Goal: Information Seeking & Learning: Learn about a topic

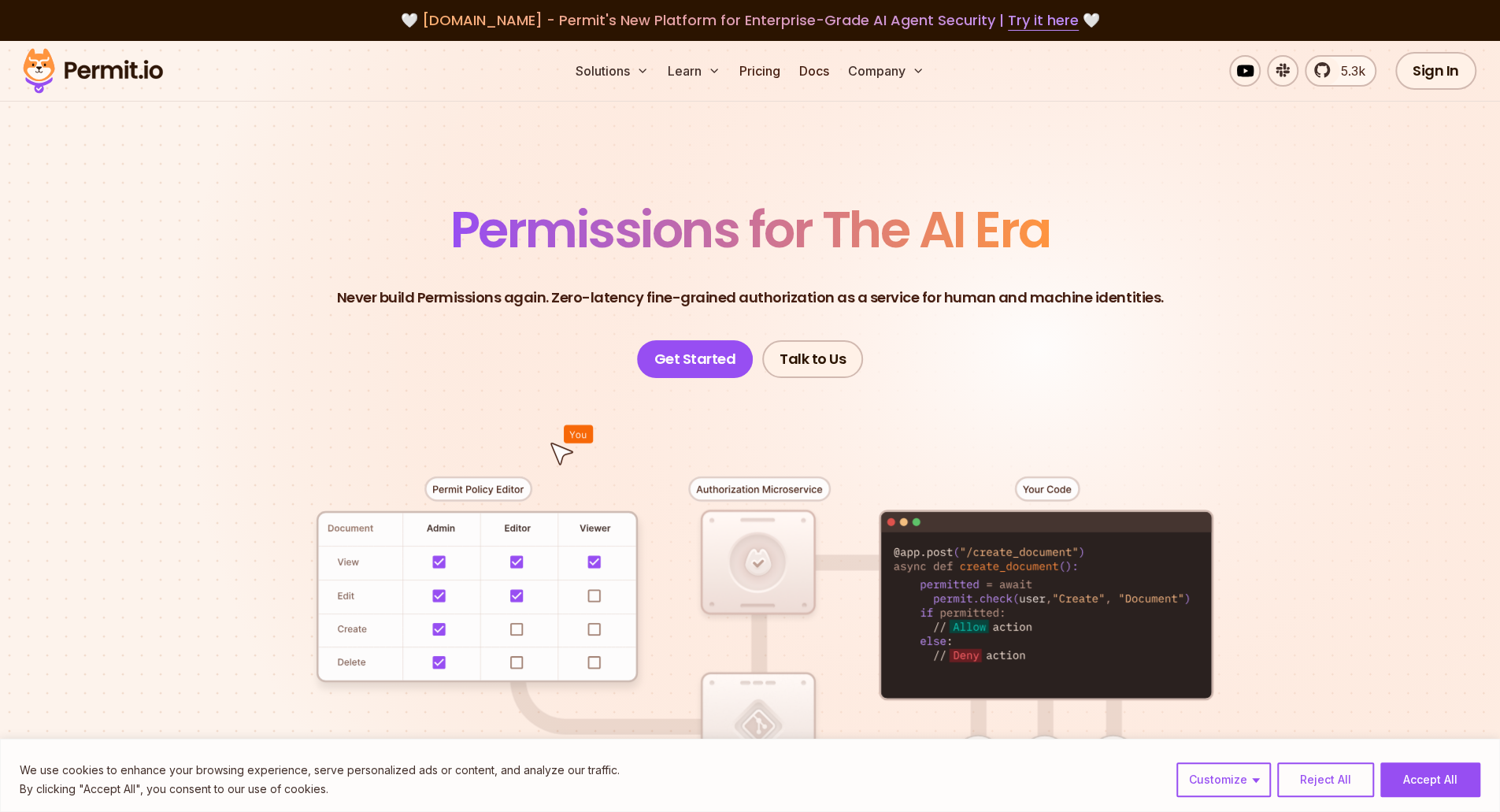
drag, startPoint x: 0, startPoint y: 0, endPoint x: 873, endPoint y: 307, distance: 925.4
drag, startPoint x: 873, startPoint y: 307, endPoint x: 808, endPoint y: 302, distance: 65.2
click at [808, 302] on p "Never build Permissions again. Zero-latency fine-grained authorization as a ser…" at bounding box center [750, 297] width 827 height 22
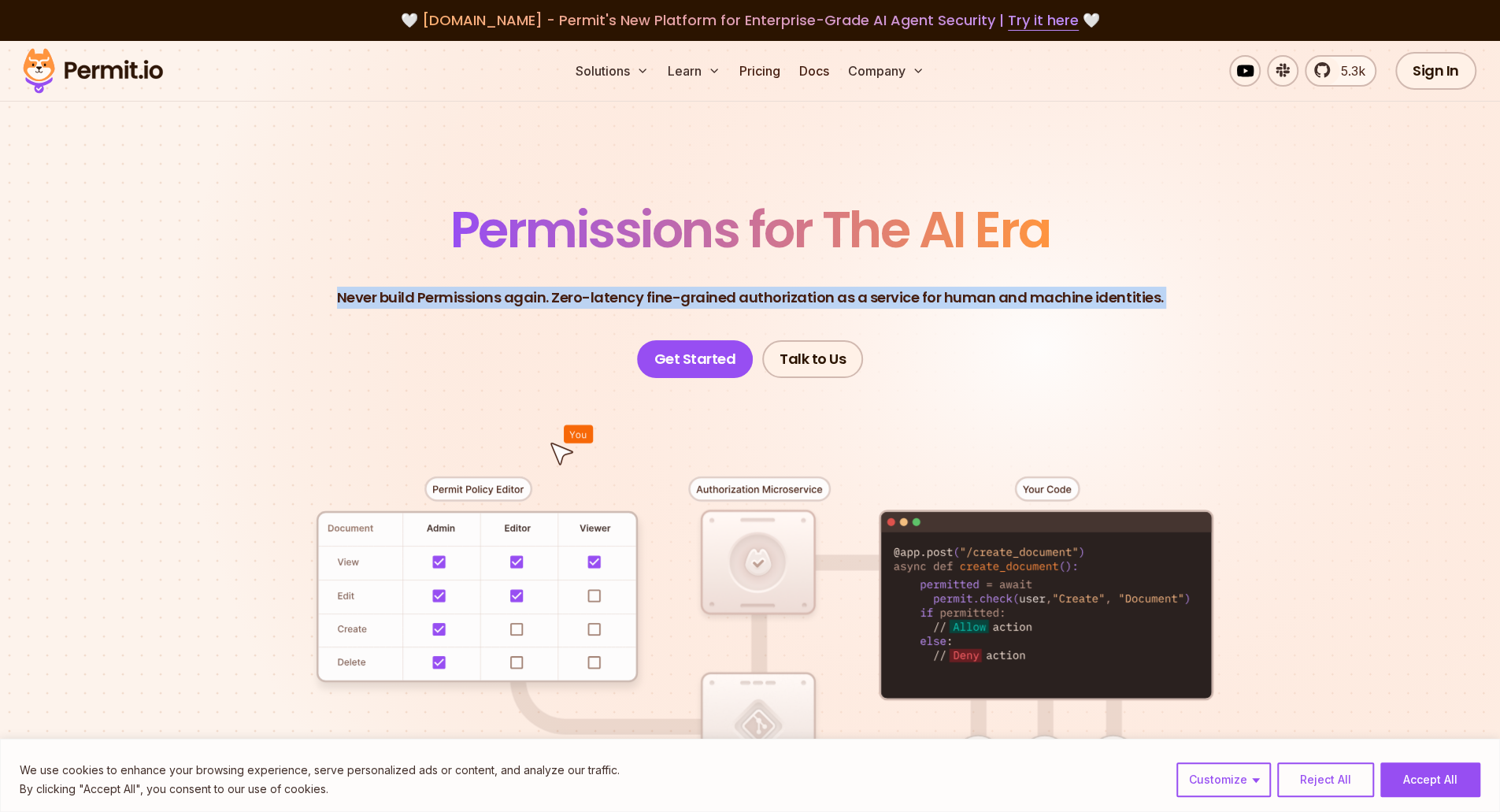
click at [808, 302] on p "Never build Permissions again. Zero-latency fine-grained authorization as a ser…" at bounding box center [750, 297] width 827 height 22
click at [923, 335] on header "Permissions for The AI Era Never build Permissions again. Zero-latency fine-gra…" at bounding box center [750, 291] width 1103 height 174
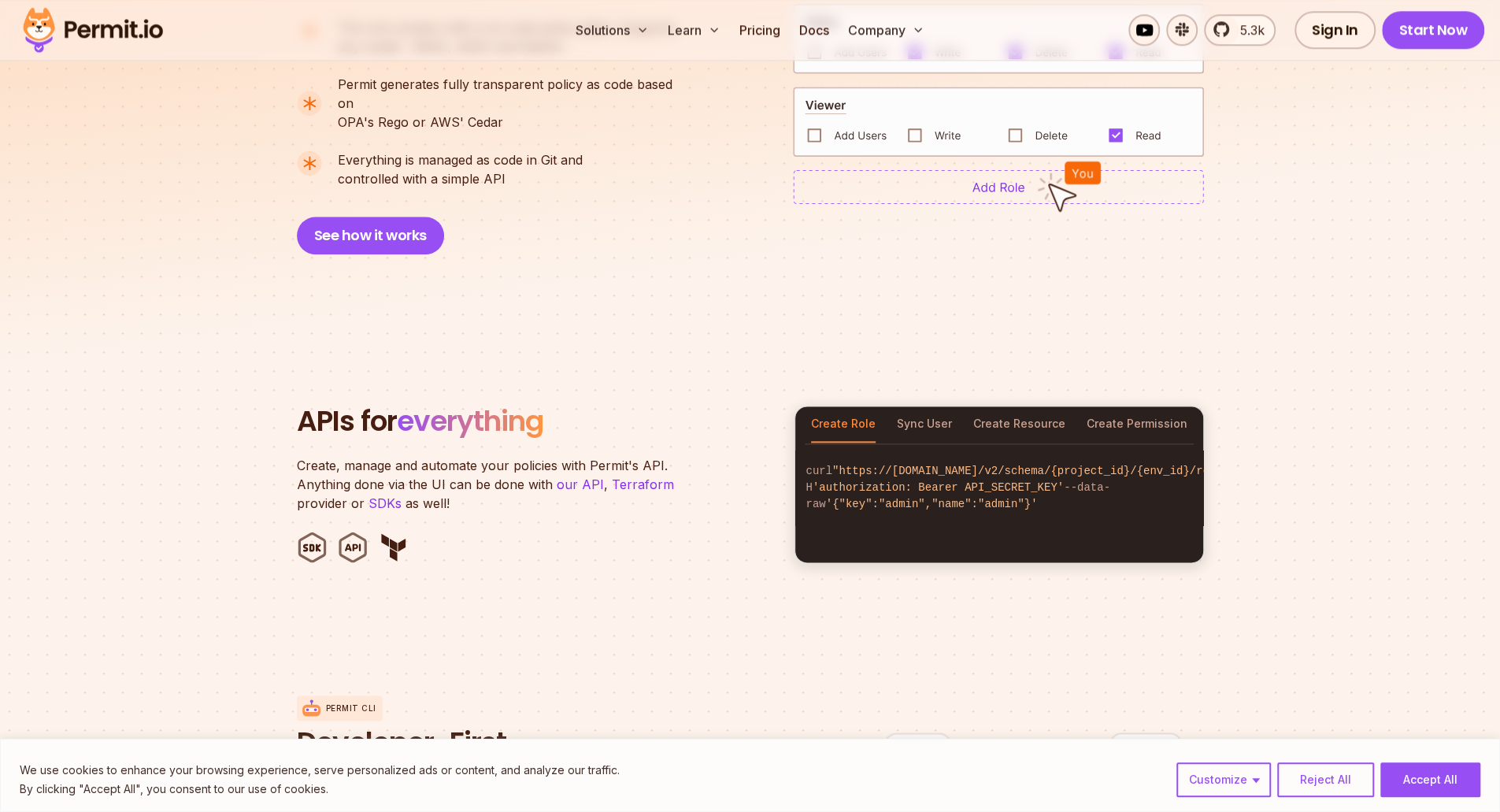
scroll to position [1341, 0]
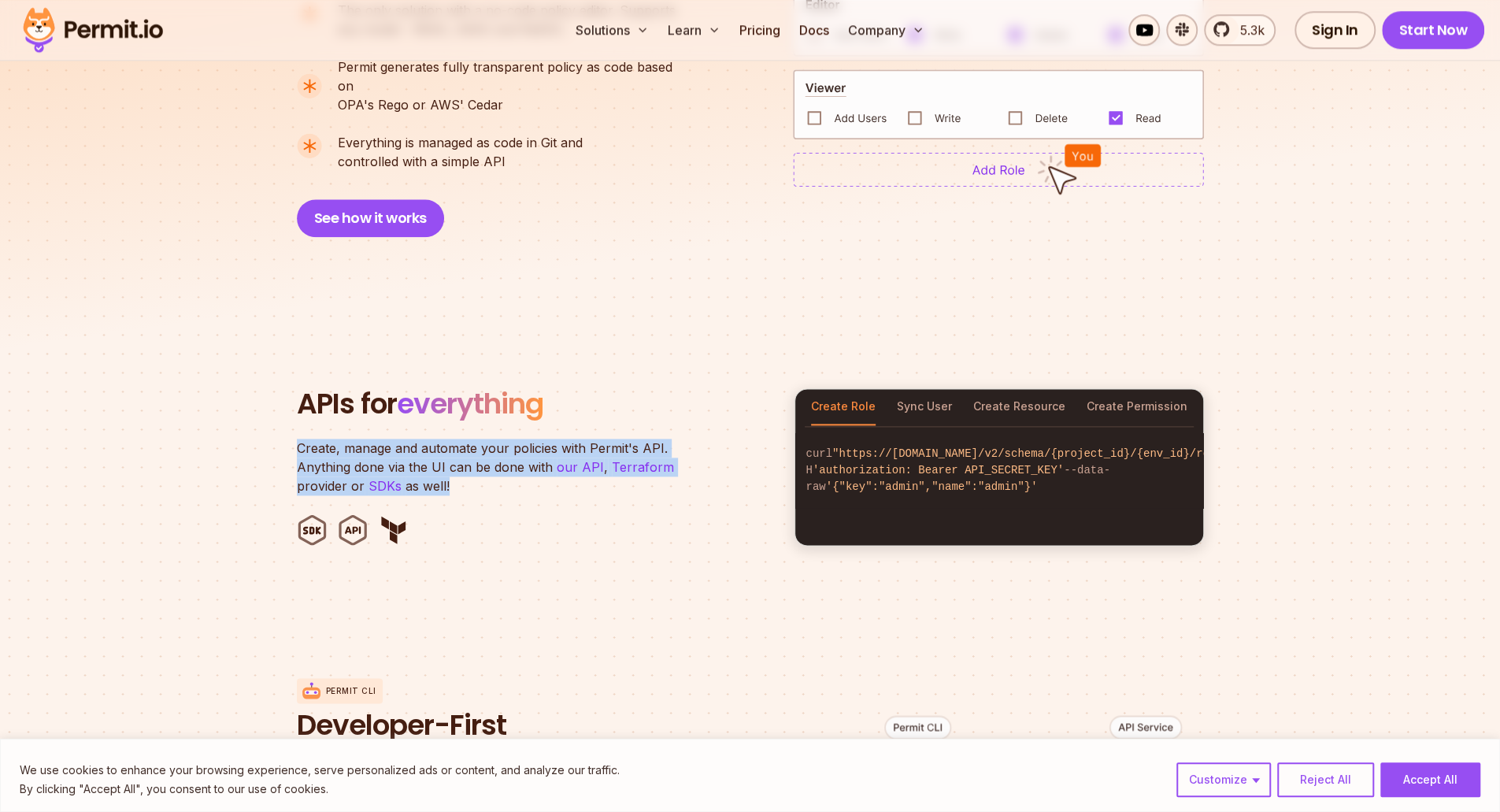
drag, startPoint x: 296, startPoint y: 432, endPoint x: 473, endPoint y: 464, distance: 179.9
click at [473, 464] on p "Create, manage and automate your policies with Permit's API. Anything done via …" at bounding box center [493, 467] width 393 height 57
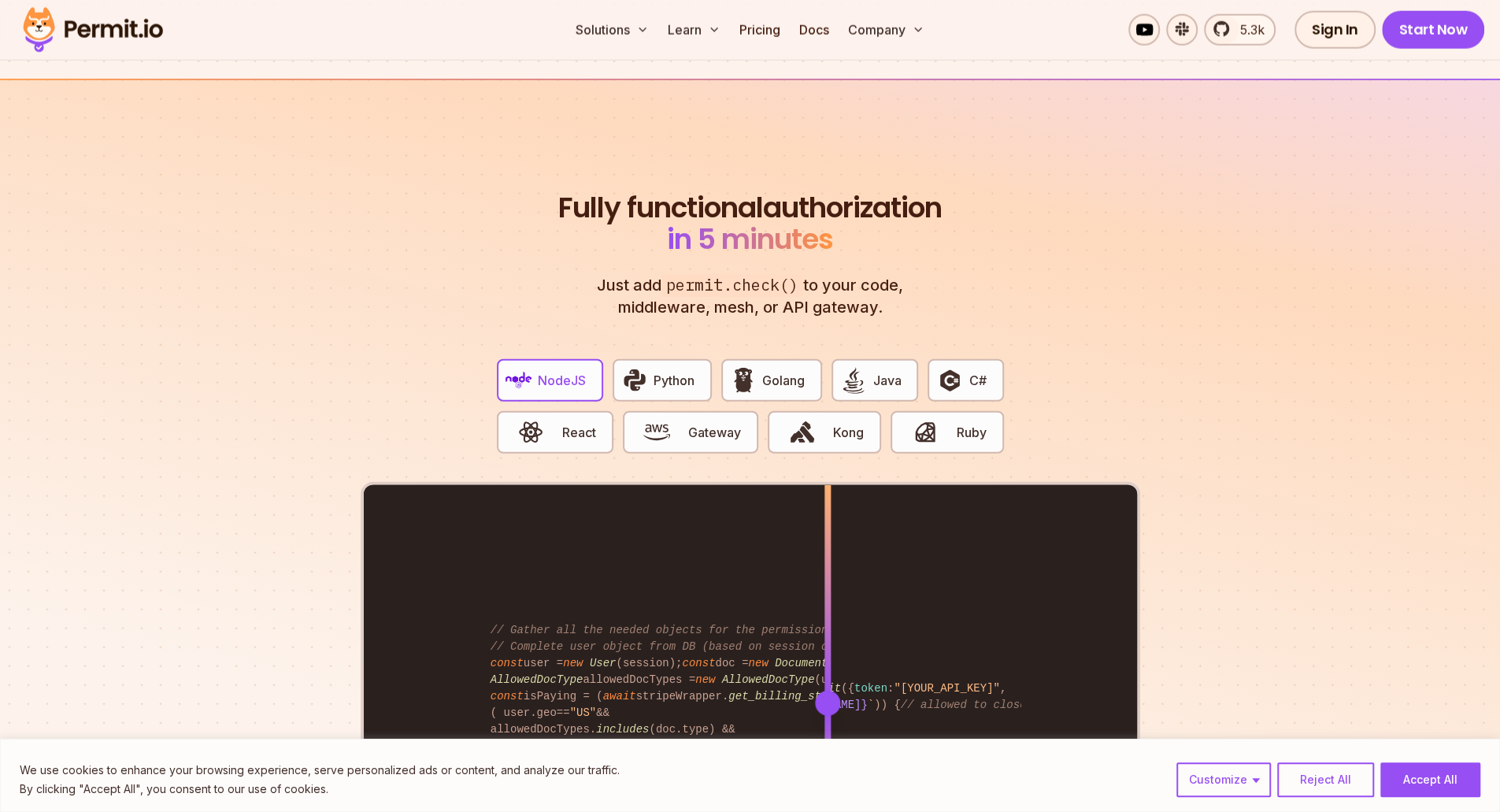
scroll to position [2840, 0]
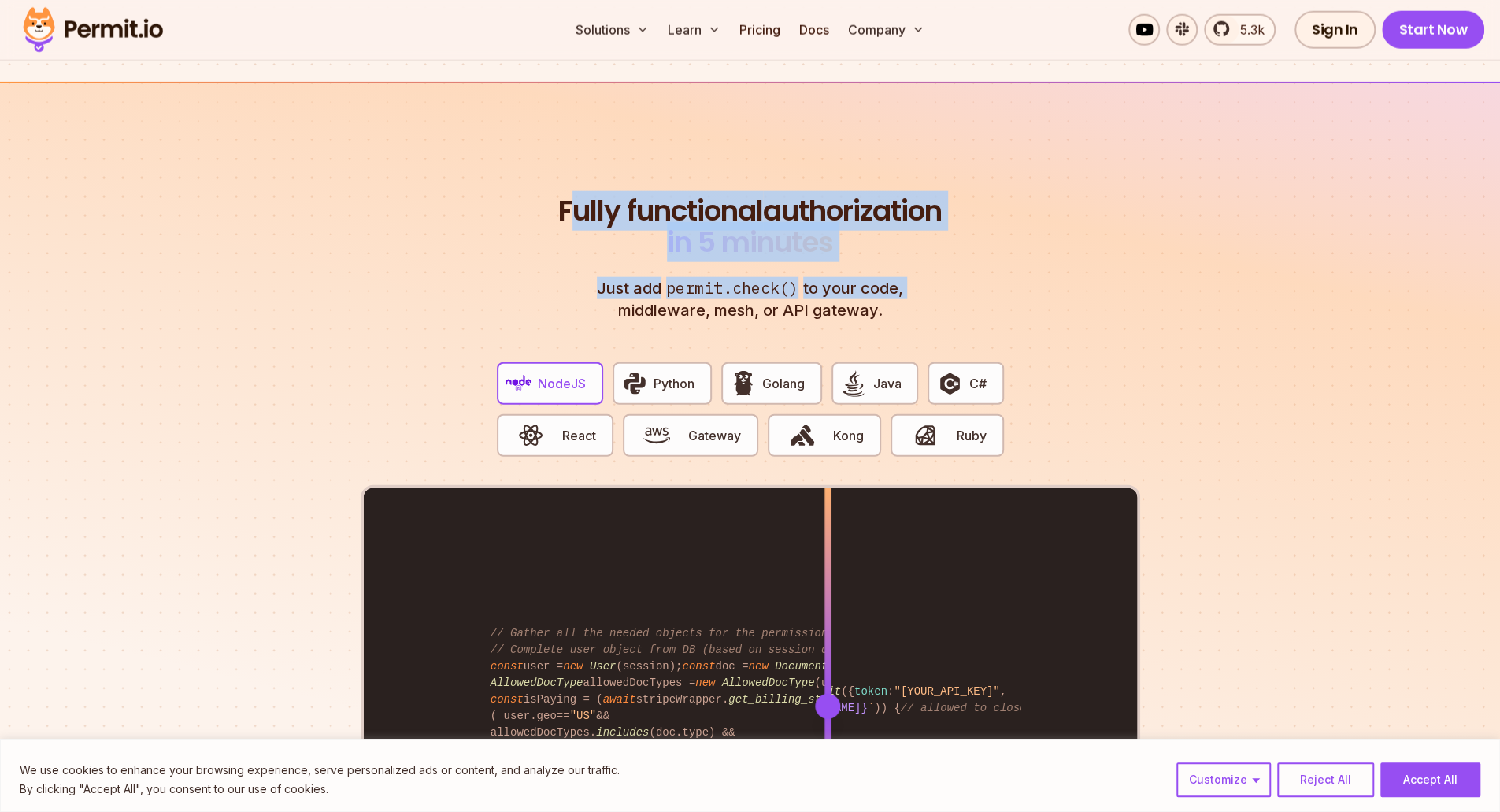
drag, startPoint x: 660, startPoint y: 198, endPoint x: 949, endPoint y: 270, distance: 297.8
click at [949, 270] on div "Fully functional authorization in 5 minutes Just add permit.check() to your cod…" at bounding box center [750, 592] width 780 height 794
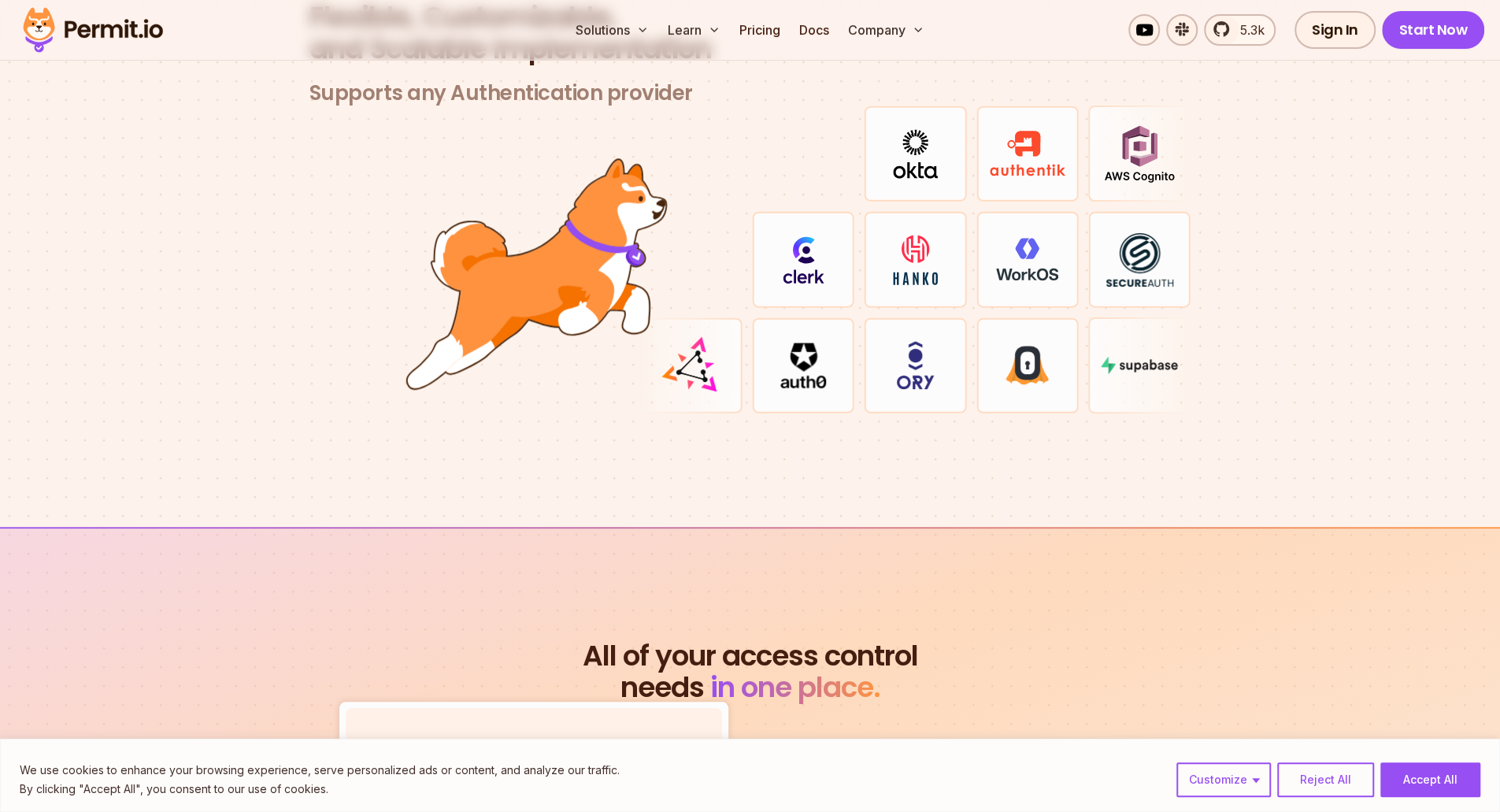
scroll to position [4730, 0]
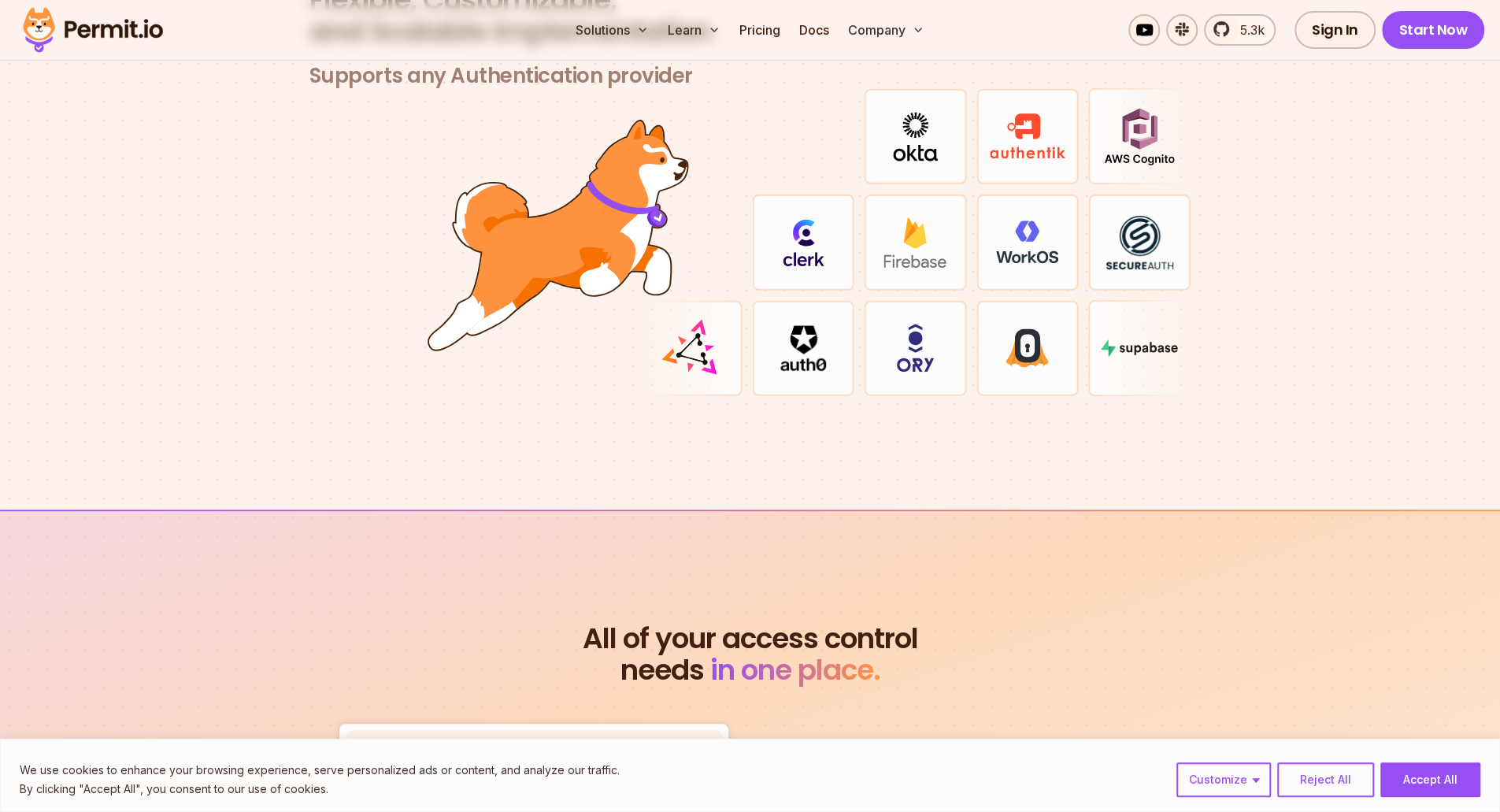
click at [350, 315] on div at bounding box center [750, 242] width 882 height 307
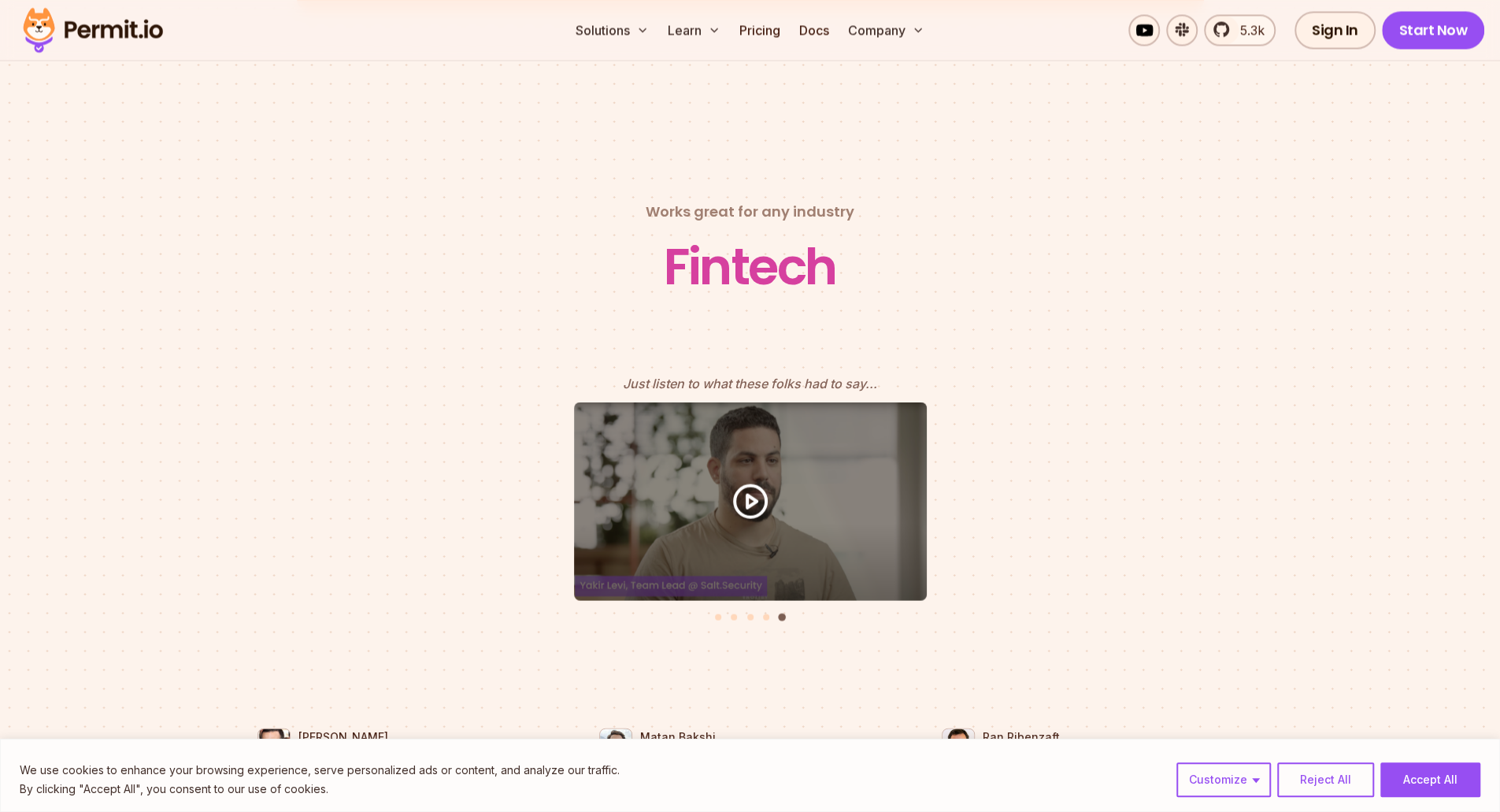
scroll to position [6752, 0]
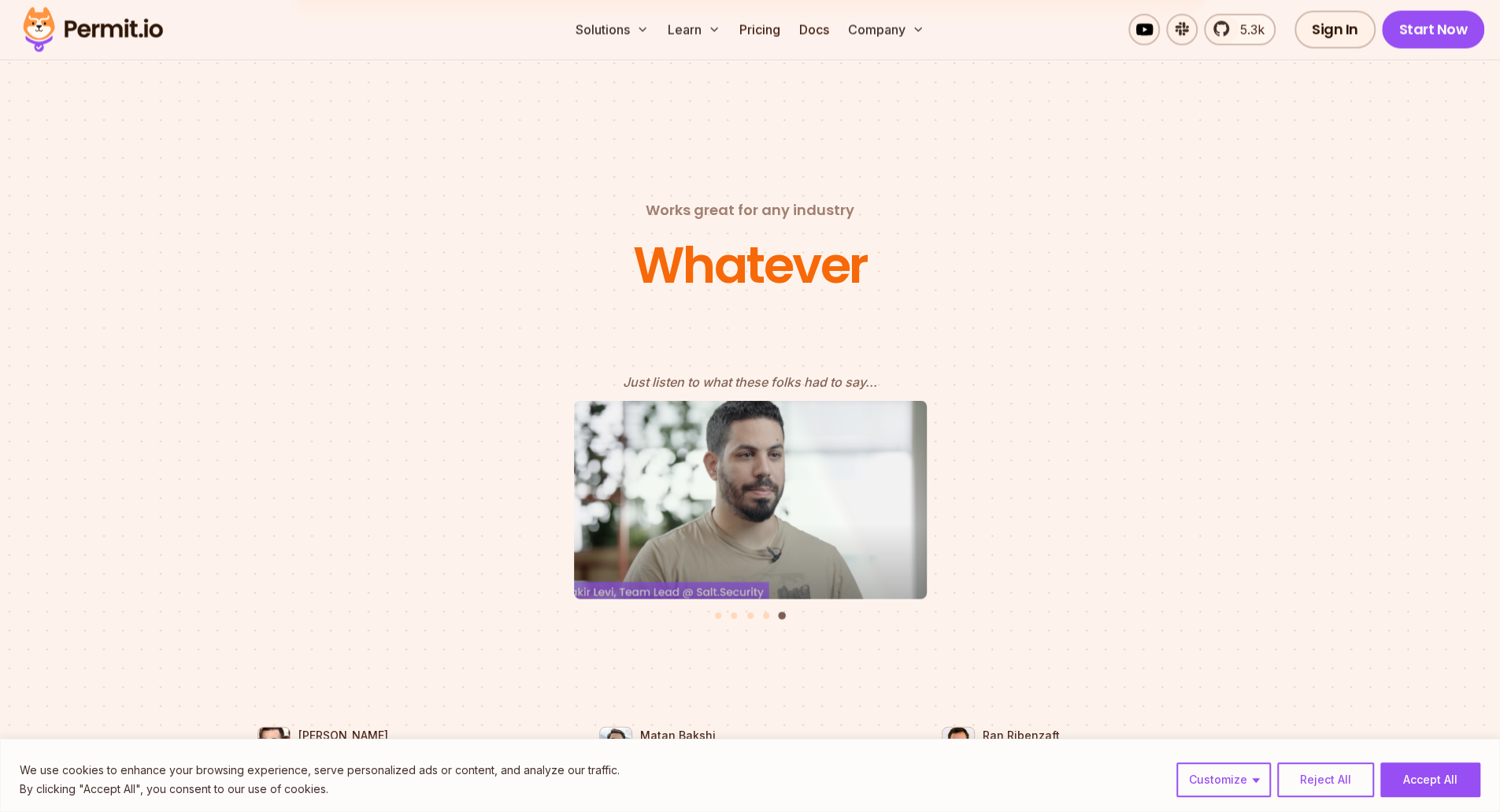
click at [757, 476] on icon "5 of 5" at bounding box center [751, 500] width 47 height 47
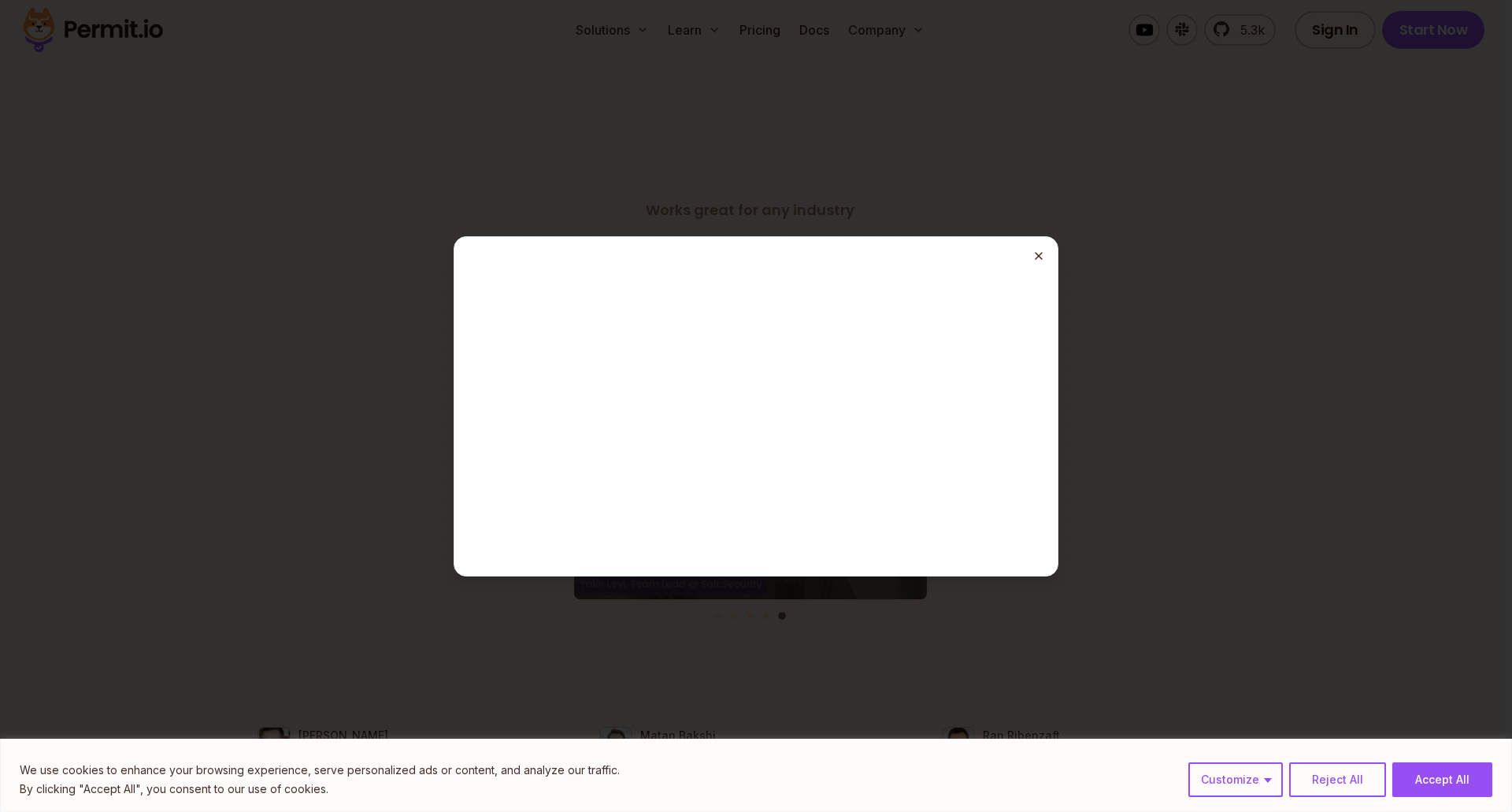
click at [1038, 253] on line "button" at bounding box center [1038, 256] width 7 height 7
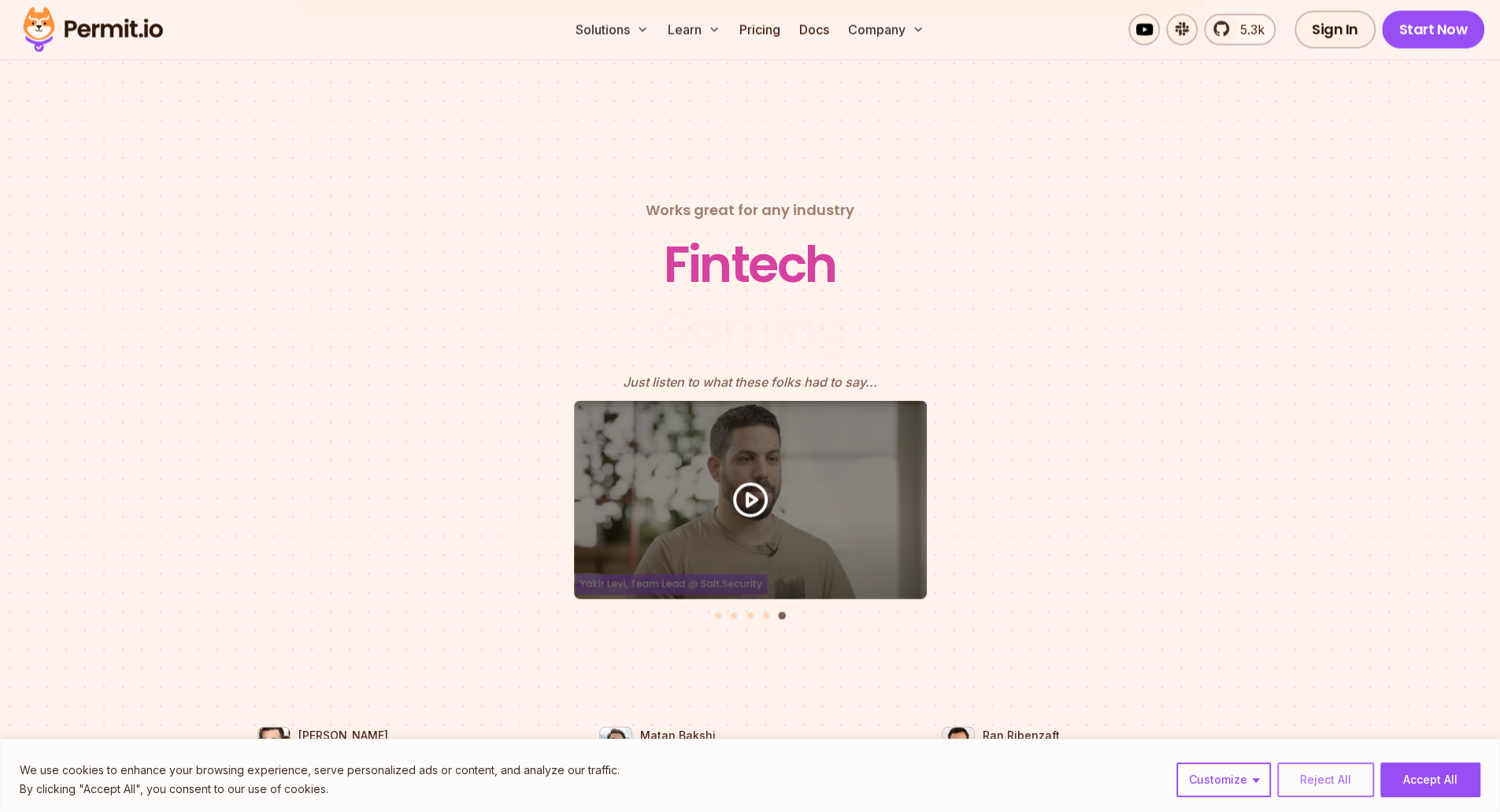
click at [1324, 777] on button "Reject All" at bounding box center [1325, 779] width 97 height 35
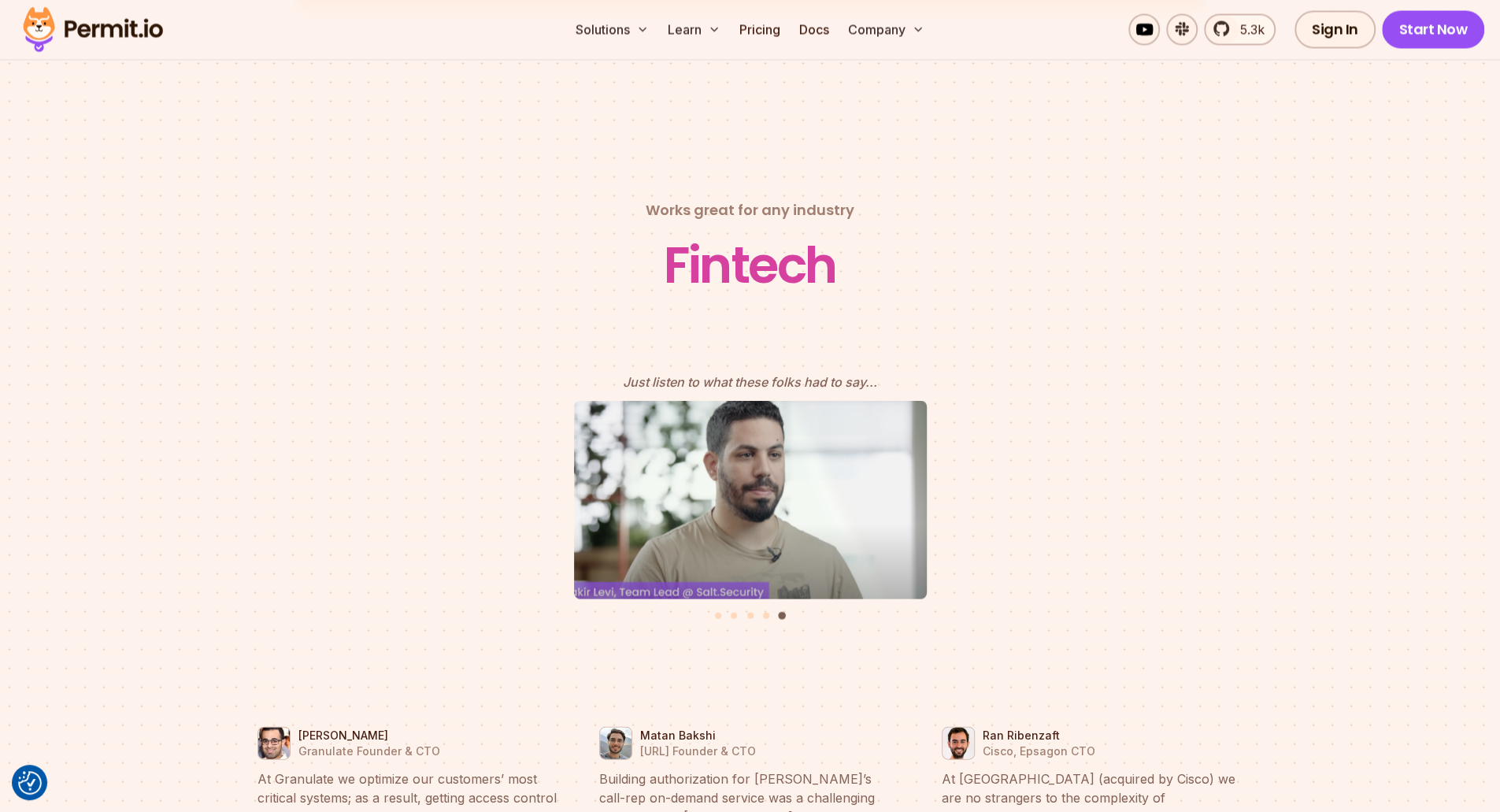
click at [742, 480] on icon "5 of 5" at bounding box center [751, 500] width 47 height 47
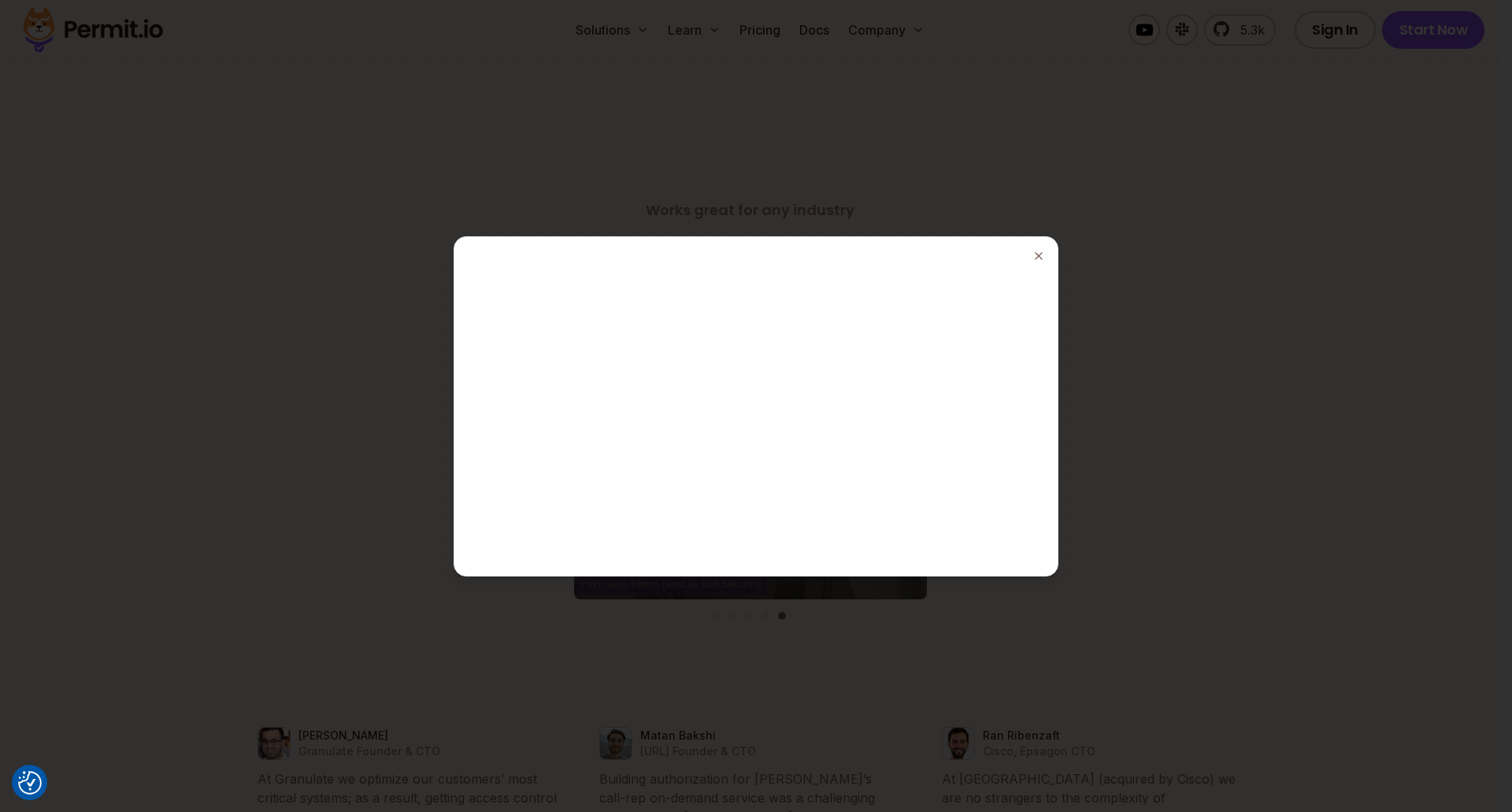
click at [707, 376] on div at bounding box center [756, 406] width 590 height 326
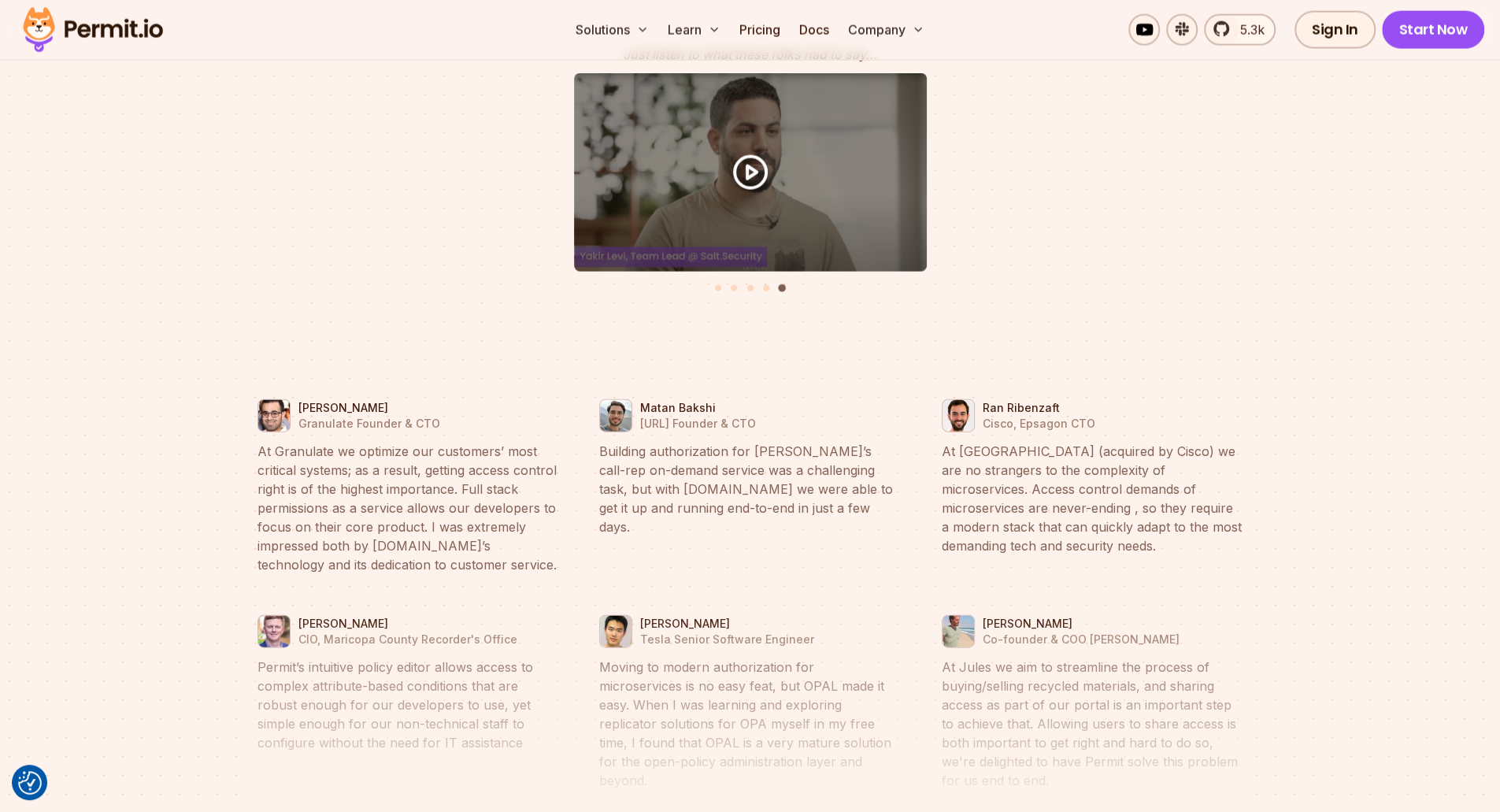
scroll to position [7081, 0]
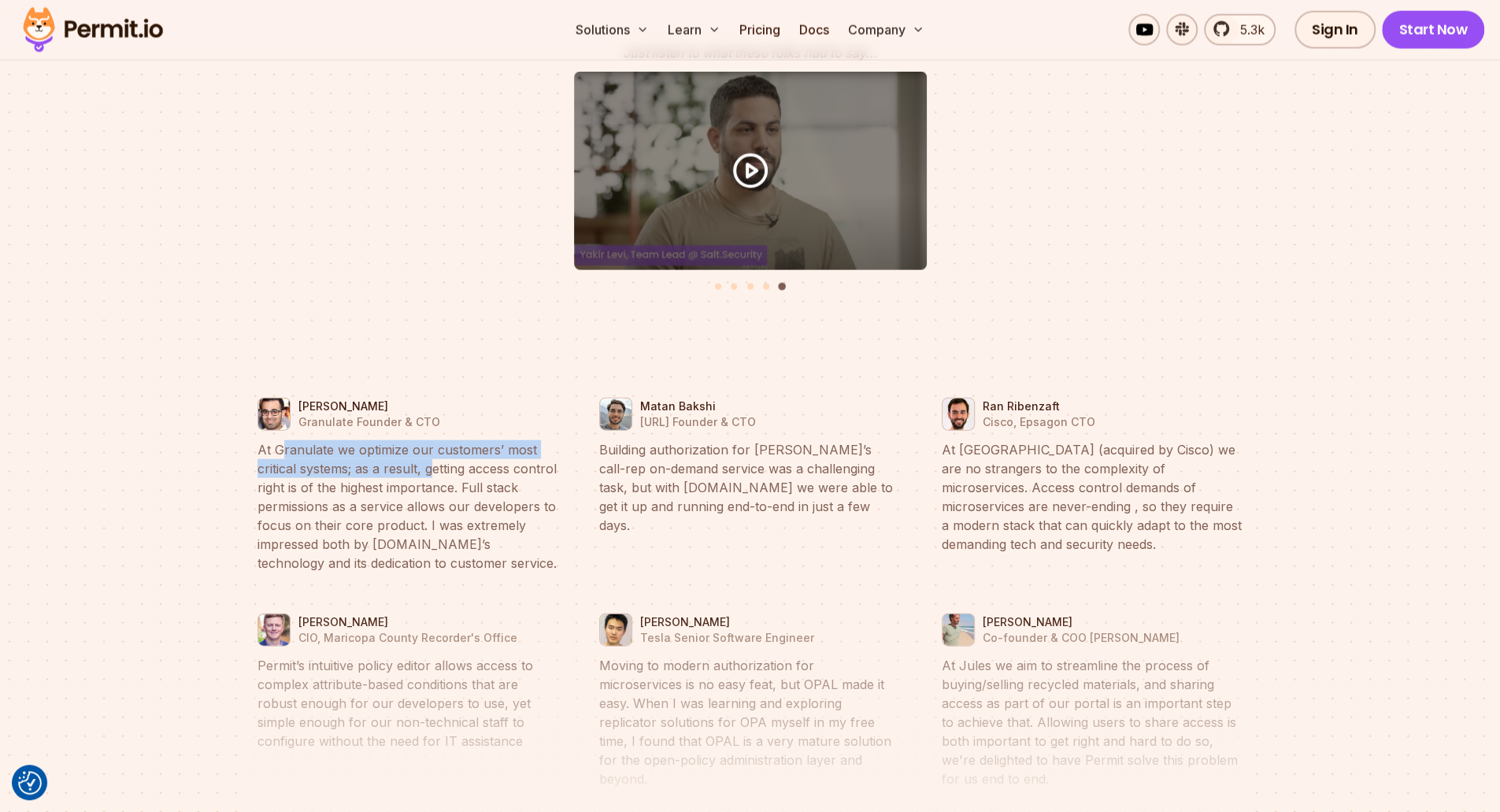
drag, startPoint x: 283, startPoint y: 429, endPoint x: 431, endPoint y: 446, distance: 149.0
click at [431, 446] on blockquote "At Granulate we optimize our customers’ most critical systems; as a result, get…" at bounding box center [408, 506] width 302 height 132
drag, startPoint x: 381, startPoint y: 451, endPoint x: 437, endPoint y: 476, distance: 61.3
click at [437, 476] on blockquote "At Granulate we optimize our customers’ most critical systems; as a result, get…" at bounding box center [408, 506] width 302 height 132
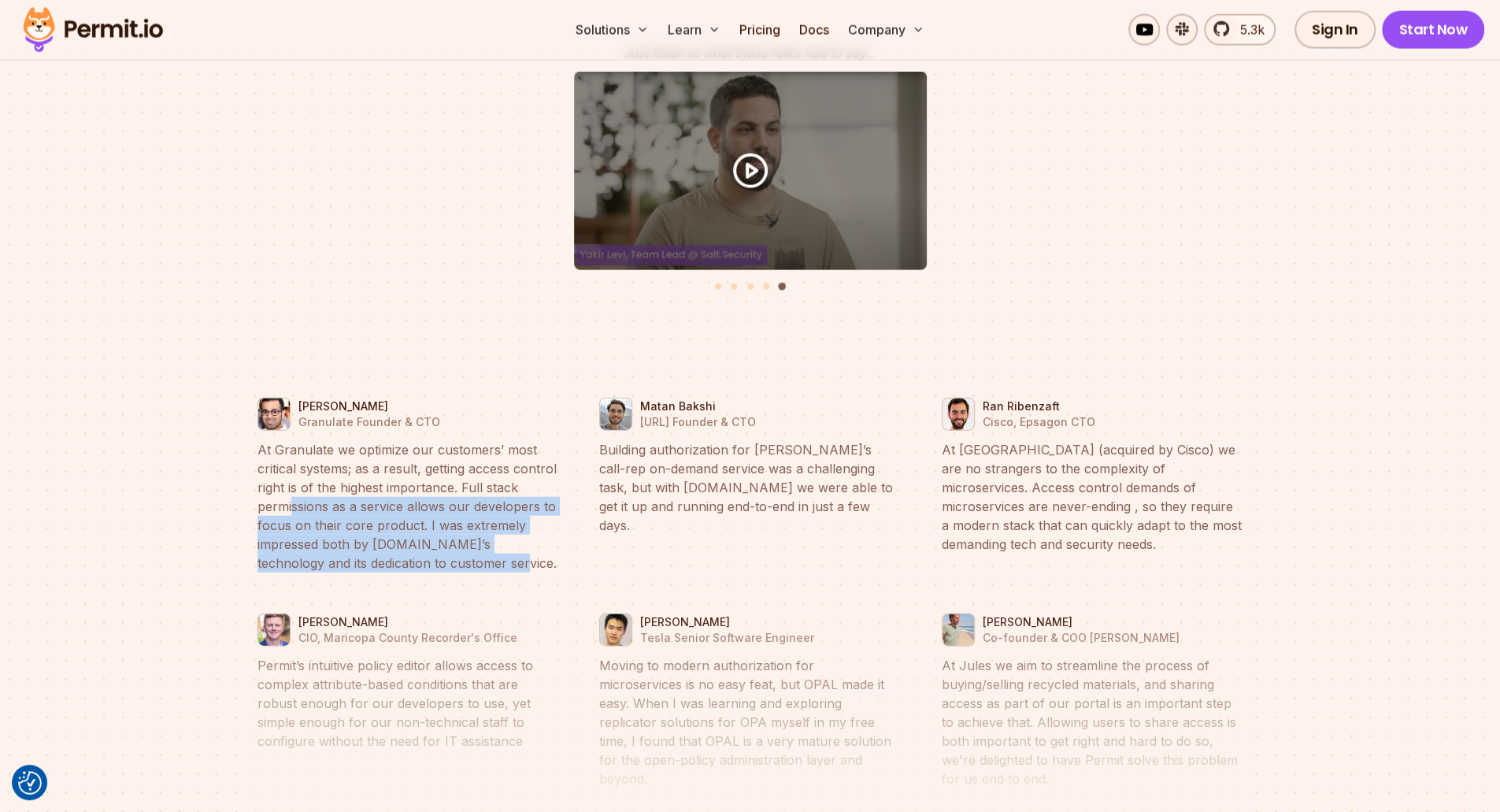
drag, startPoint x: 291, startPoint y: 493, endPoint x: 442, endPoint y: 547, distance: 160.4
click at [442, 547] on blockquote "At Granulate we optimize our customers’ most critical systems; as a result, get…" at bounding box center [408, 506] width 302 height 132
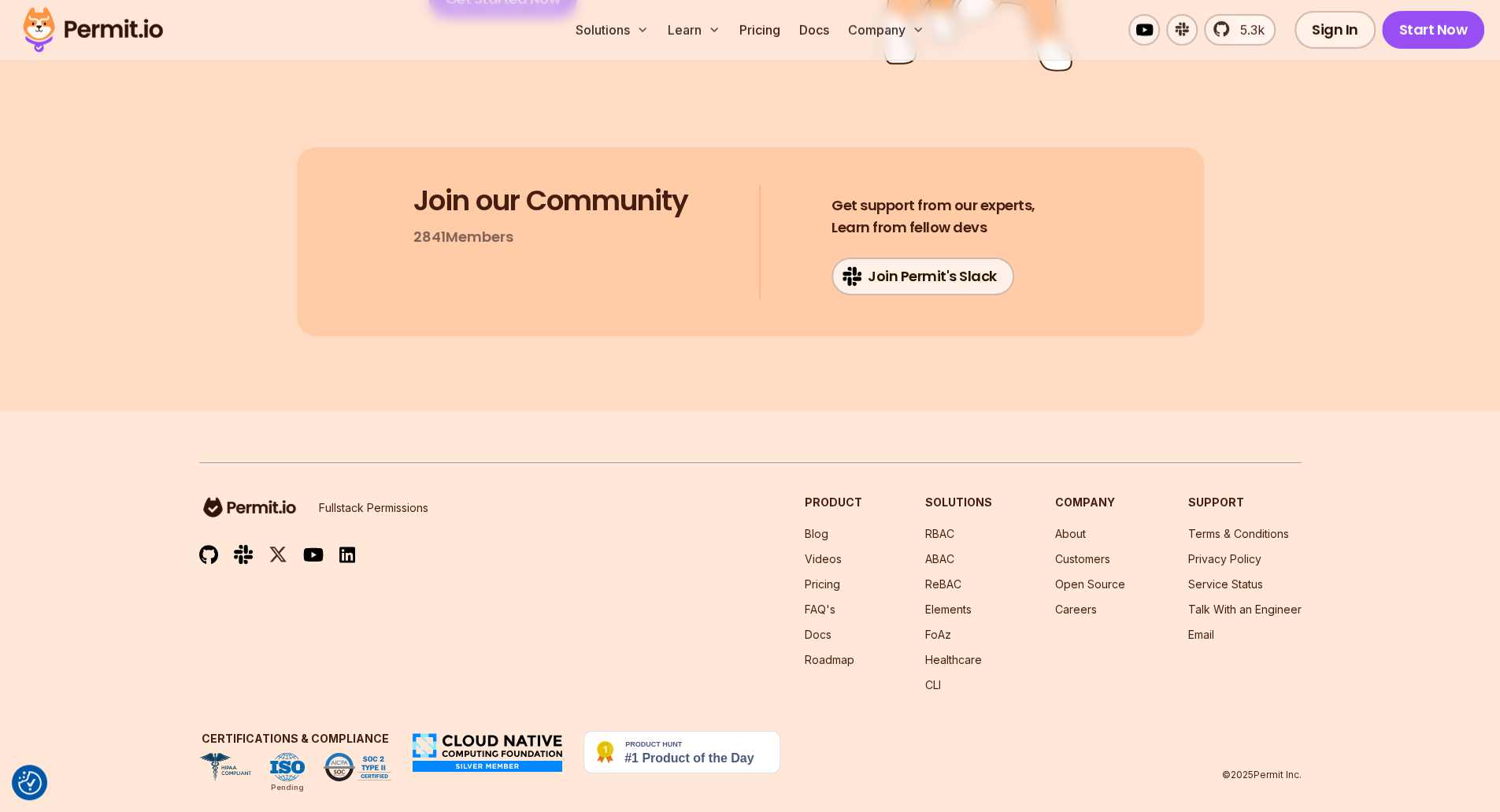
scroll to position [8305, 0]
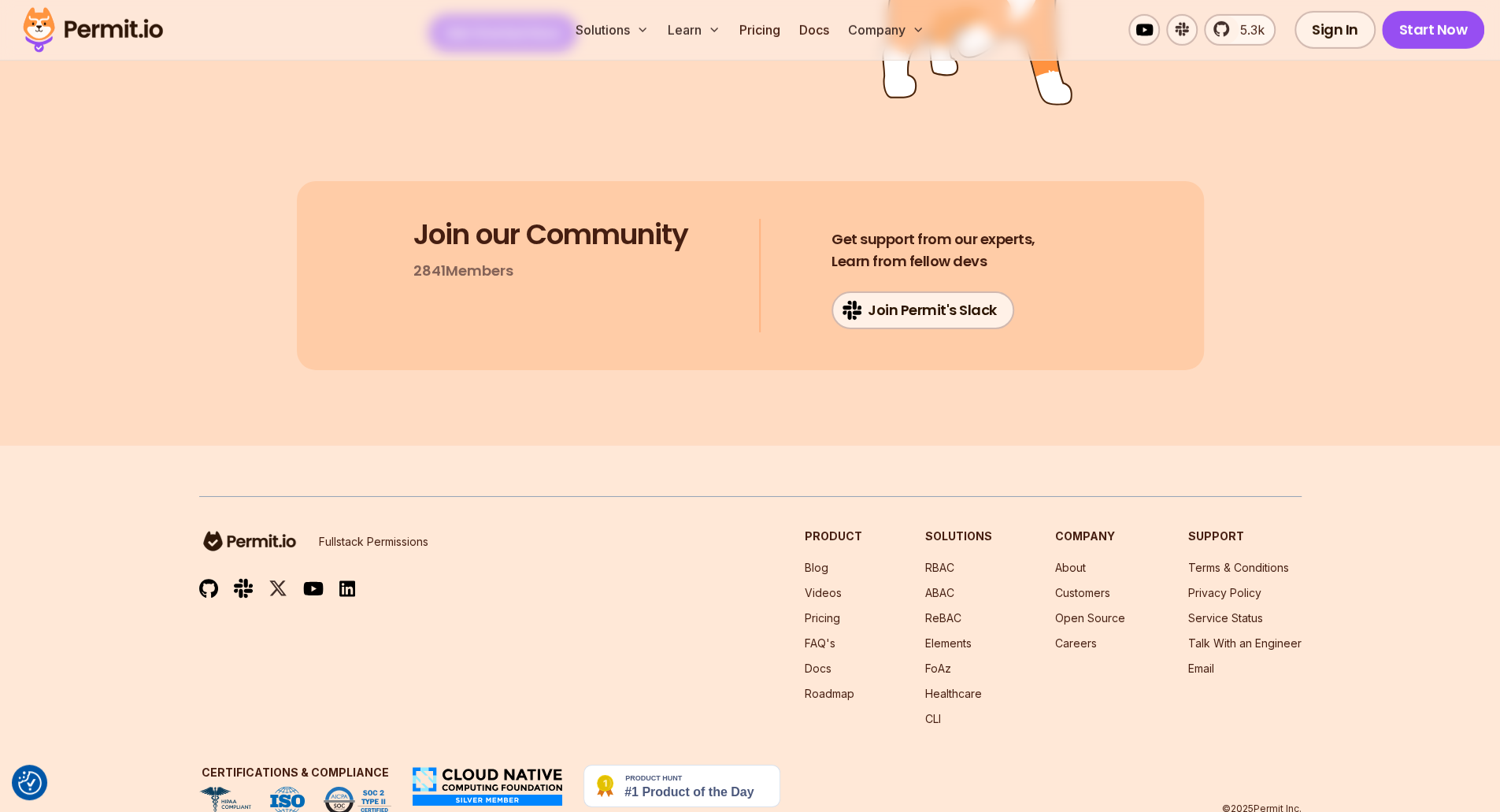
click at [1063, 560] on li "About" at bounding box center [1091, 568] width 70 height 16
click at [1071, 560] on link "About" at bounding box center [1071, 567] width 31 height 13
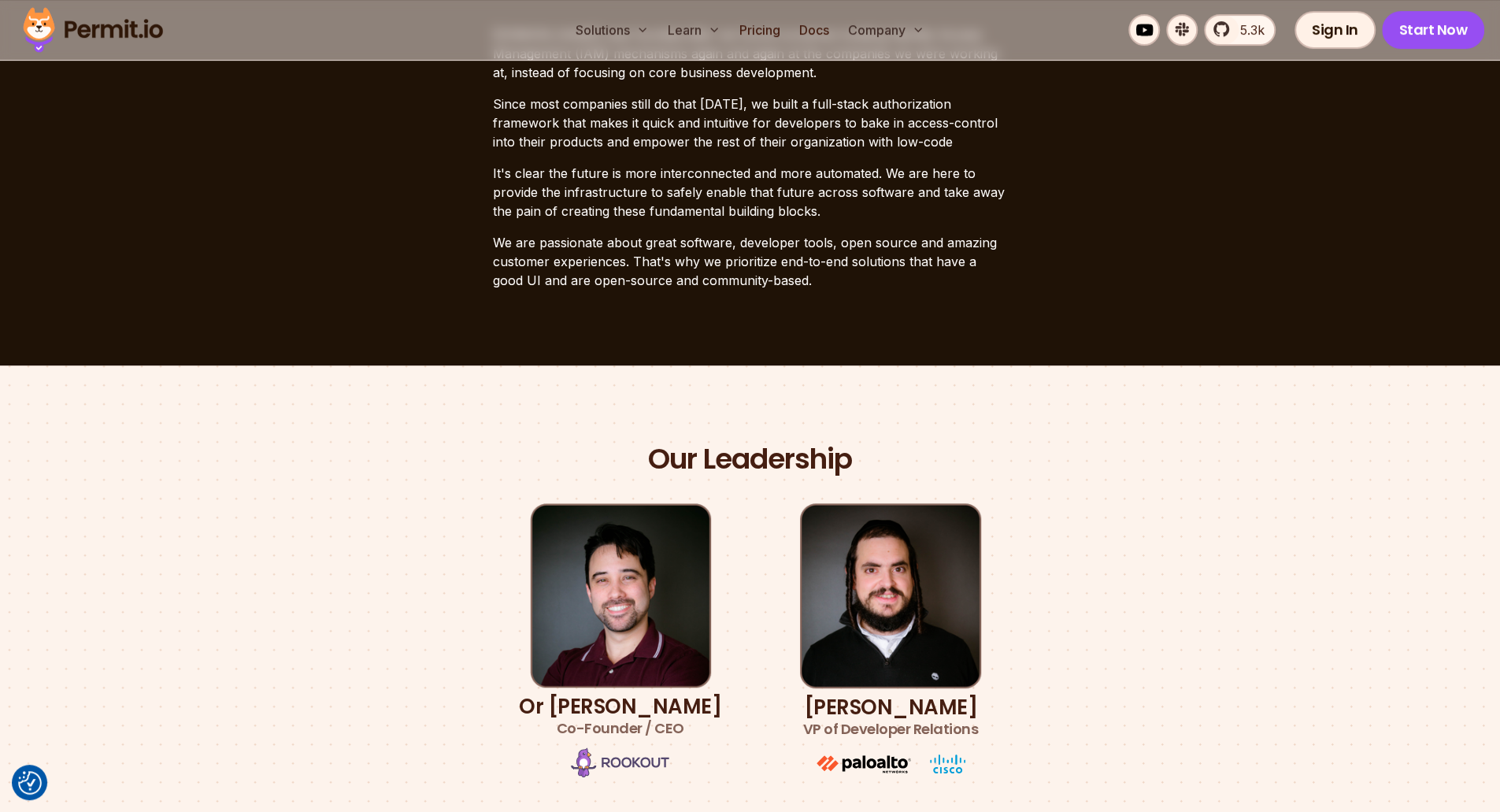
scroll to position [426, 0]
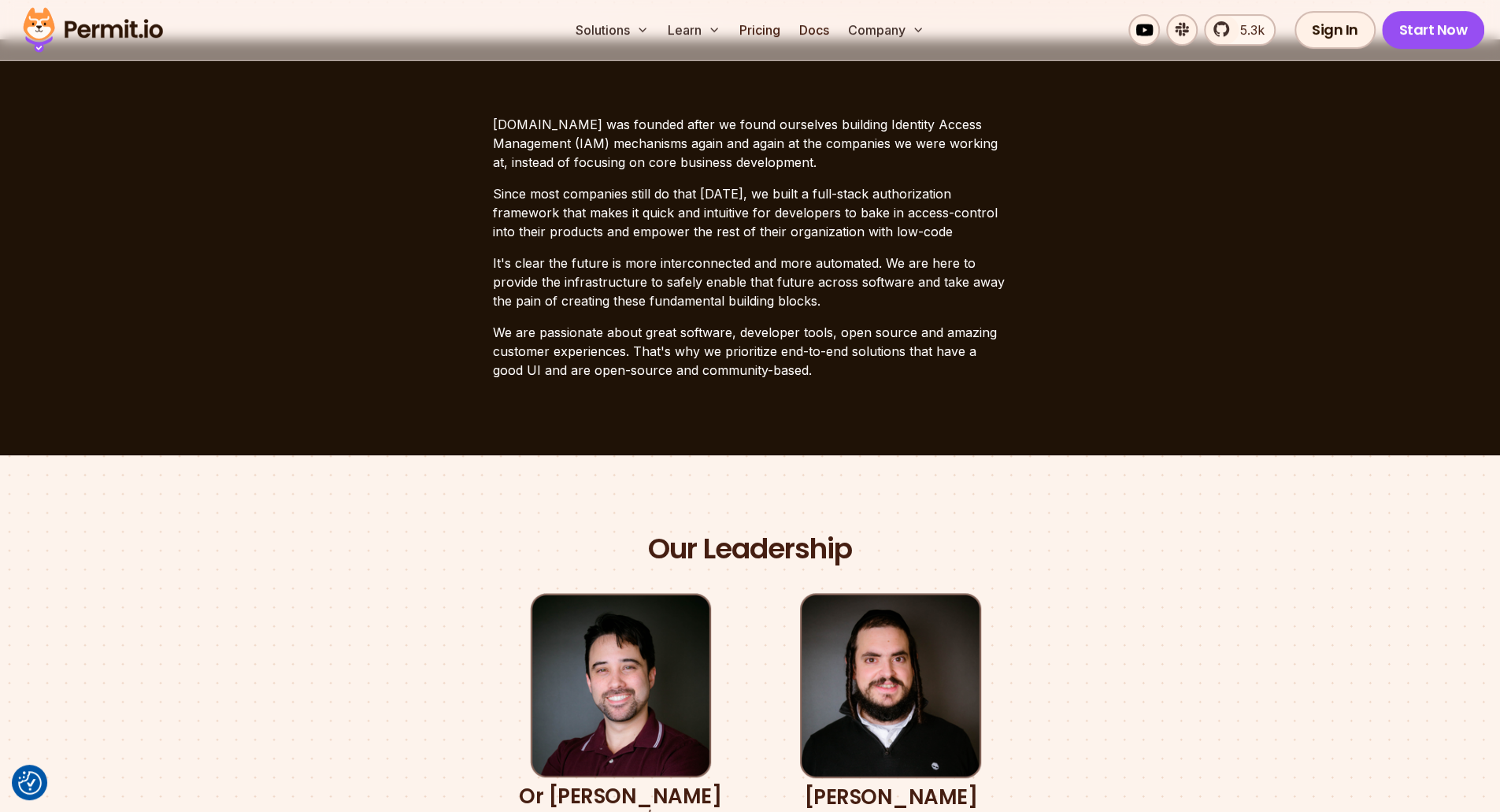
click at [100, 22] on img at bounding box center [93, 29] width 155 height 54
